Goal: Task Accomplishment & Management: Use online tool/utility

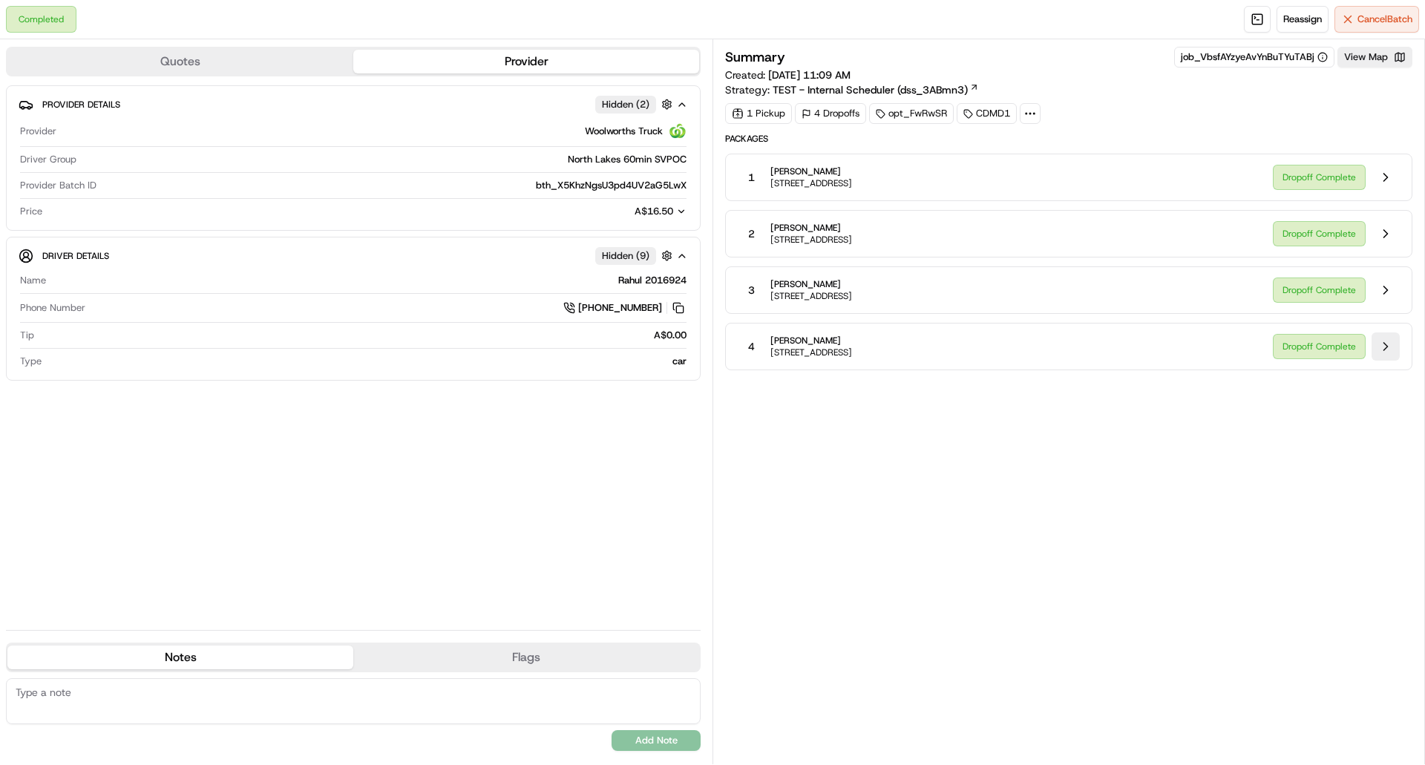
click at [1390, 347] on button at bounding box center [1386, 347] width 28 height 28
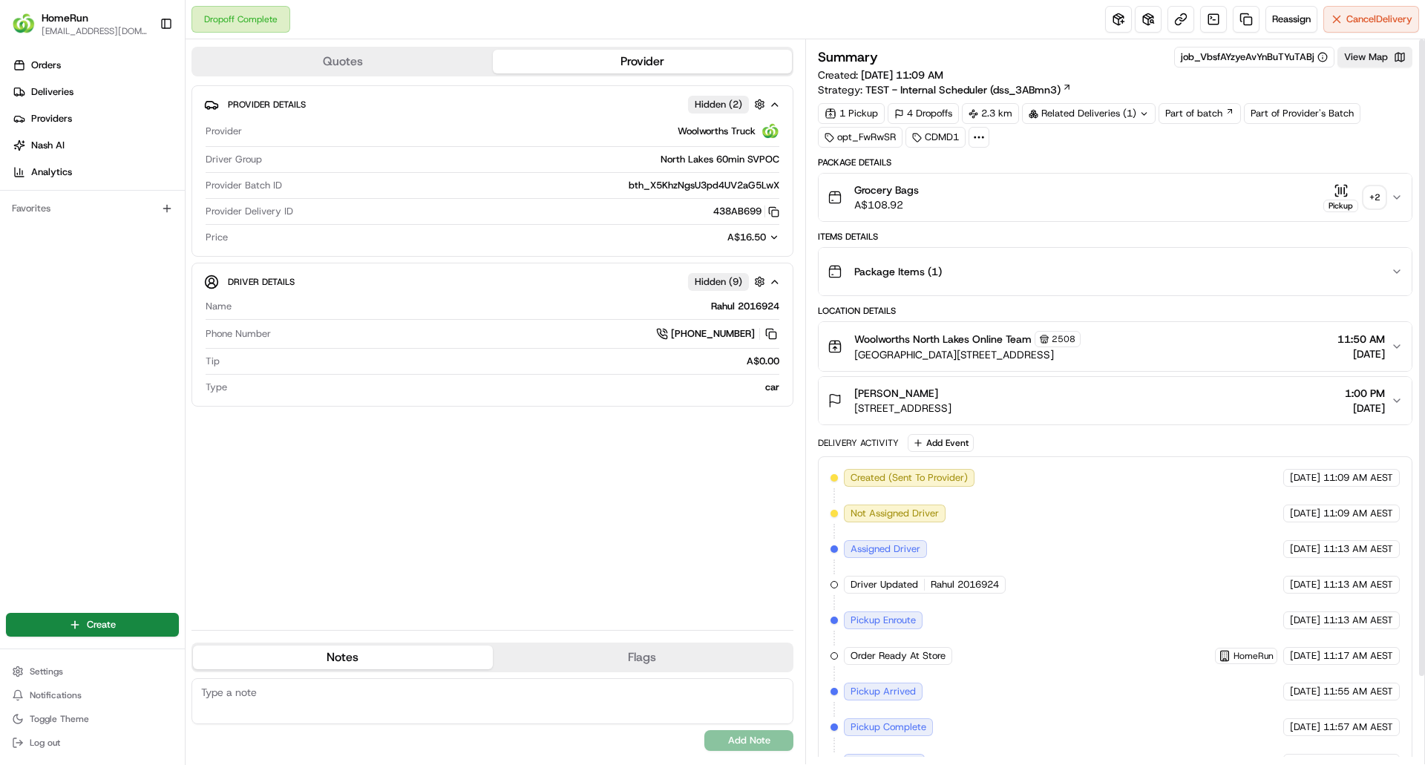
click at [1374, 195] on div "+ 2" at bounding box center [1374, 197] width 21 height 21
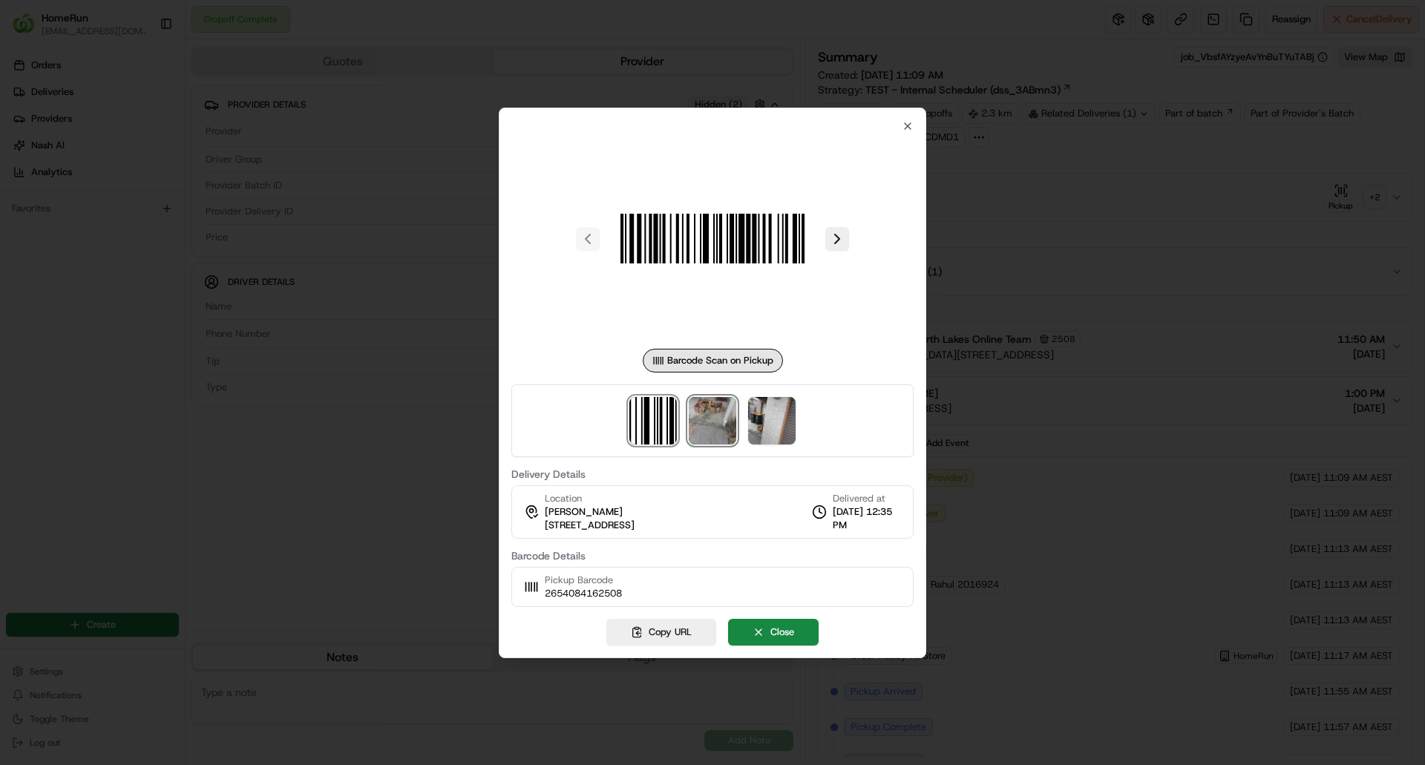
click at [713, 431] on img at bounding box center [713, 421] width 48 height 48
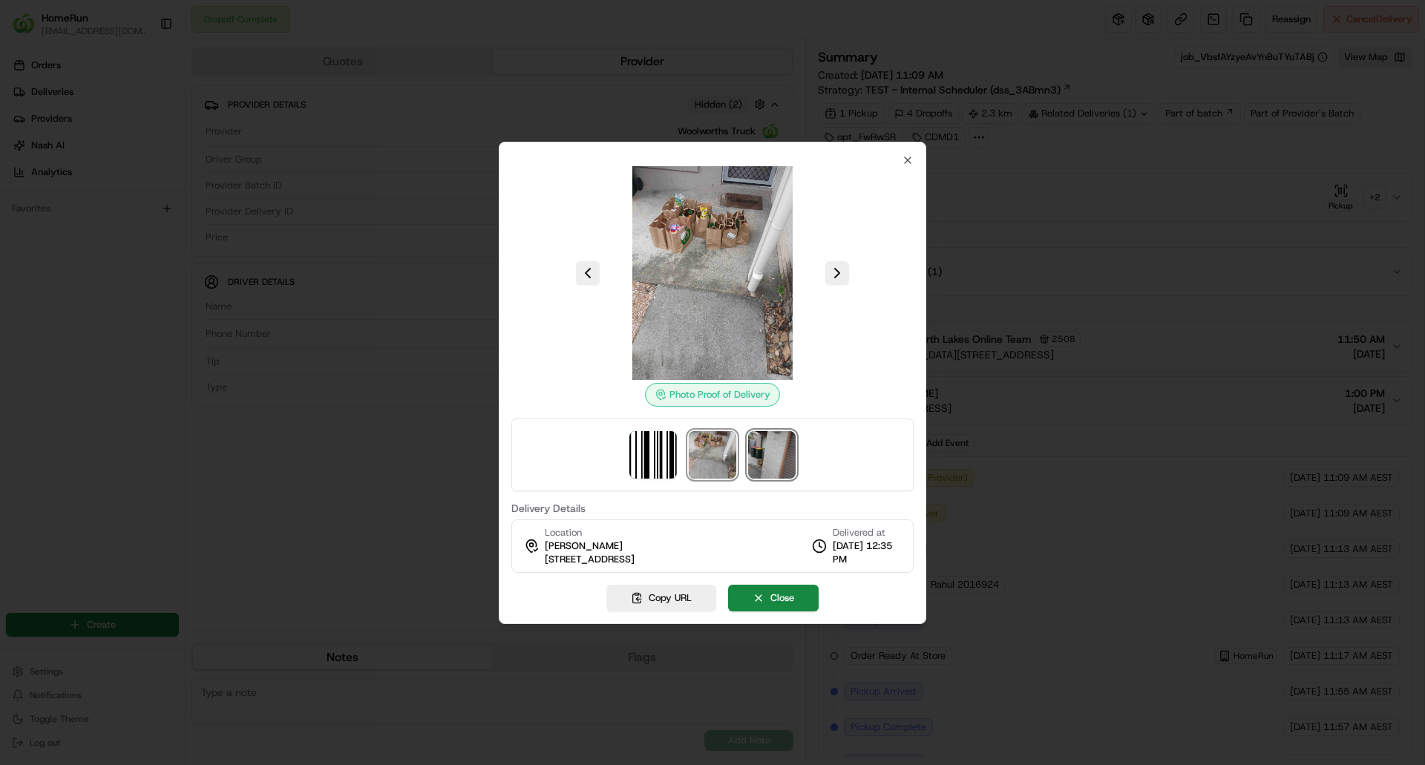
click at [790, 454] on img at bounding box center [772, 455] width 48 height 48
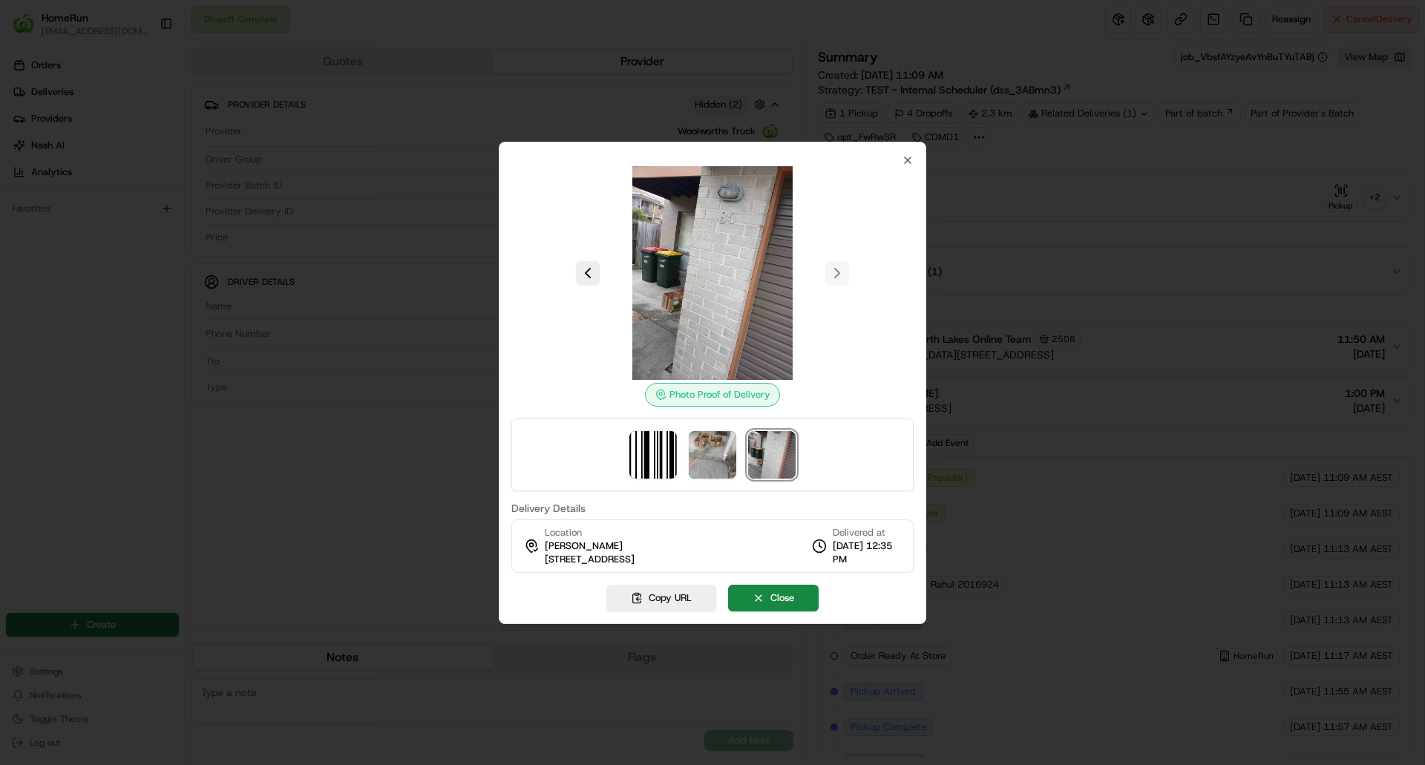
drag, startPoint x: 543, startPoint y: 559, endPoint x: 740, endPoint y: 568, distance: 197.7
click at [740, 568] on div "Location [PERSON_NAME] [STREET_ADDRESS], AU Delivered at [DATE] 12:35 PM" at bounding box center [712, 546] width 402 height 53
copy span "[STREET_ADDRESS]"
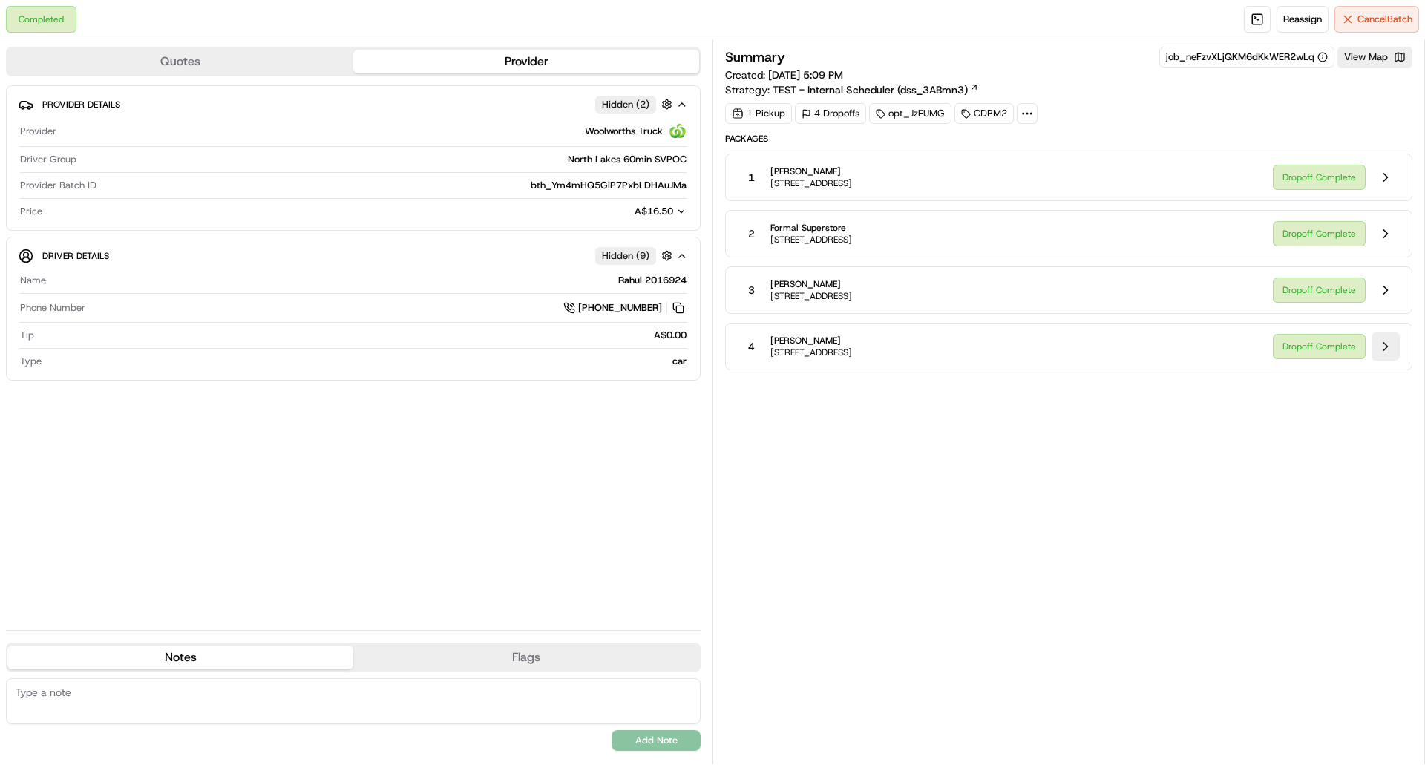
click at [1383, 342] on button at bounding box center [1386, 347] width 28 height 28
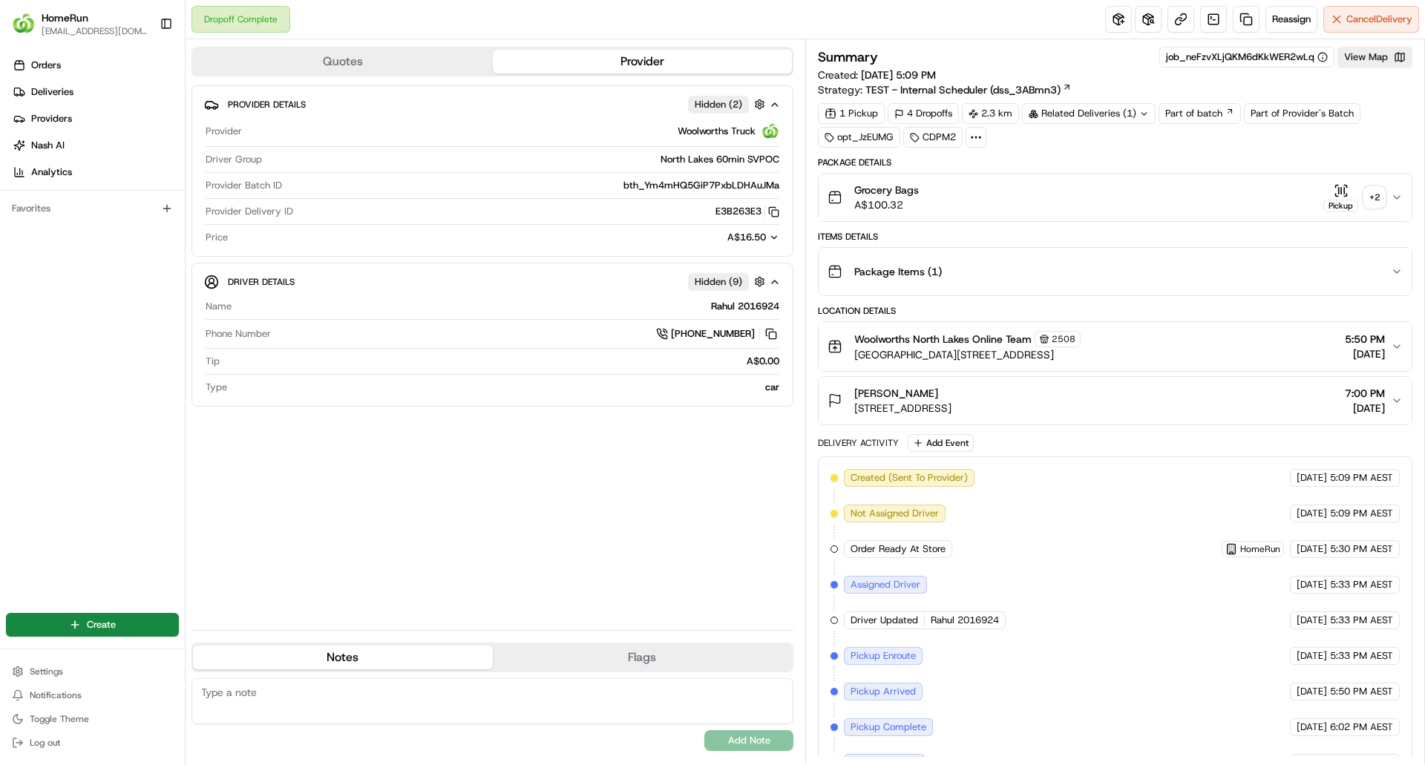
click at [1376, 197] on div "+ 2" at bounding box center [1374, 197] width 21 height 21
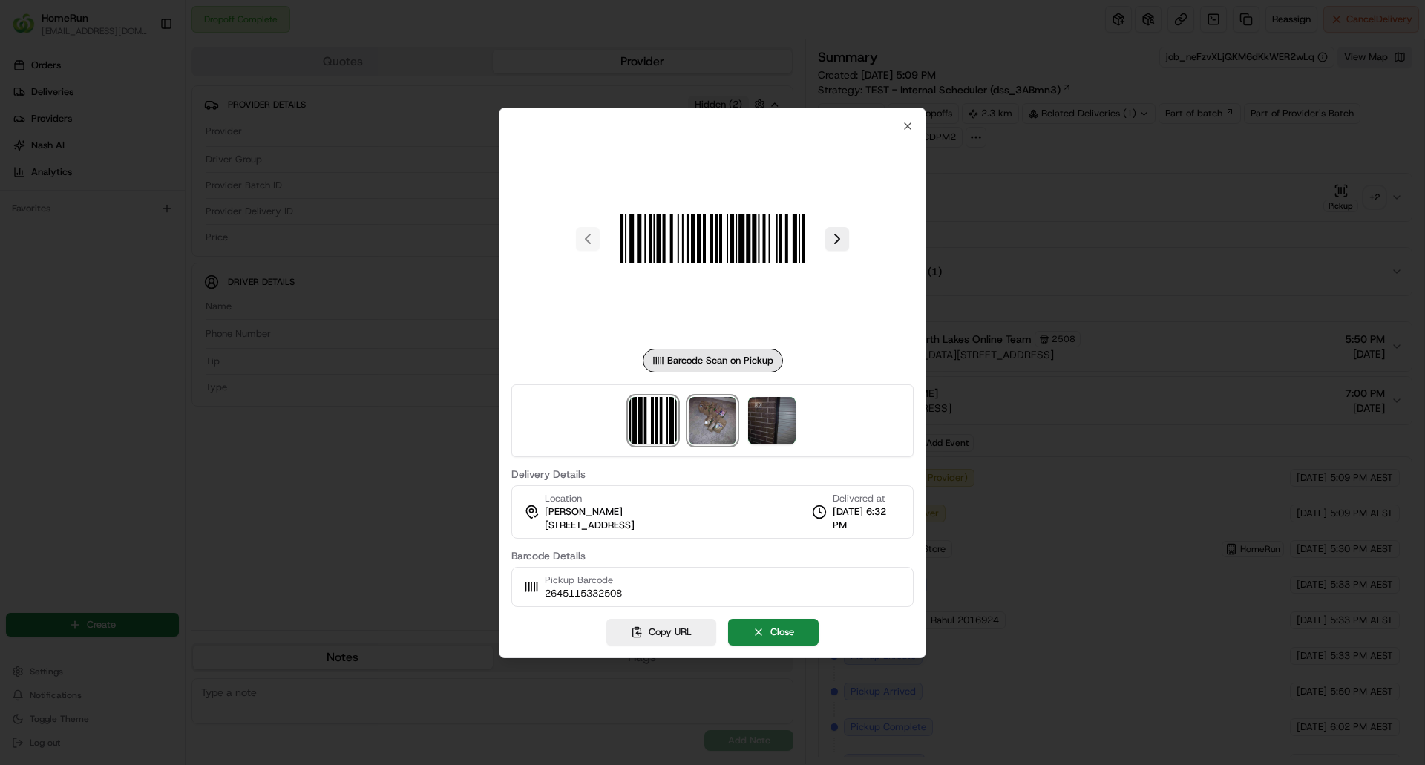
click at [717, 416] on img at bounding box center [713, 421] width 48 height 48
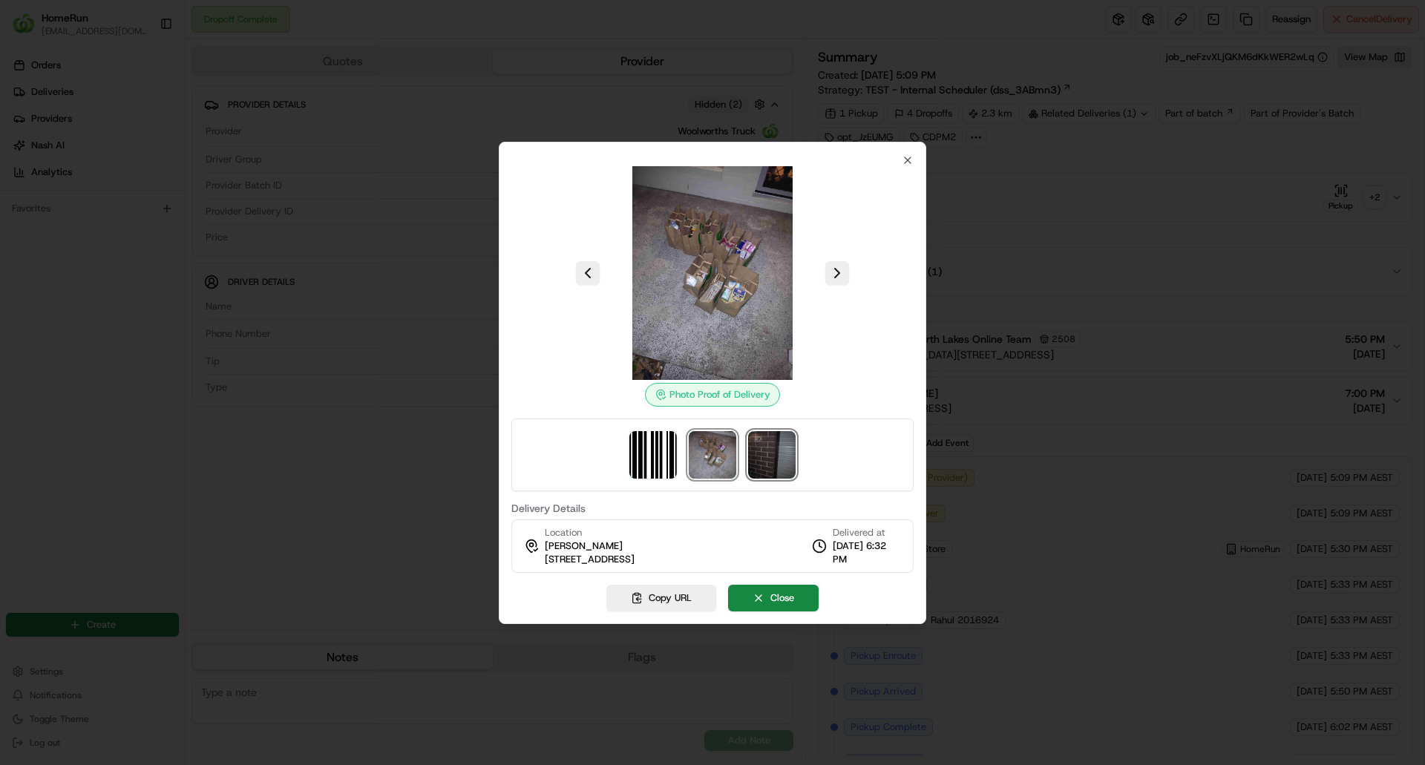
click at [772, 446] on img at bounding box center [772, 455] width 48 height 48
